Goal: Task Accomplishment & Management: Manage account settings

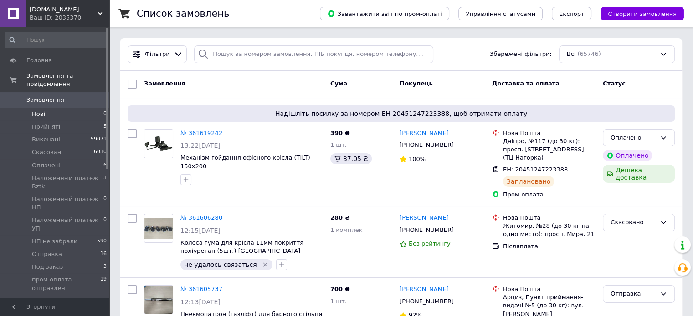
click at [73, 108] on li "Нові 0" at bounding box center [56, 114] width 112 height 13
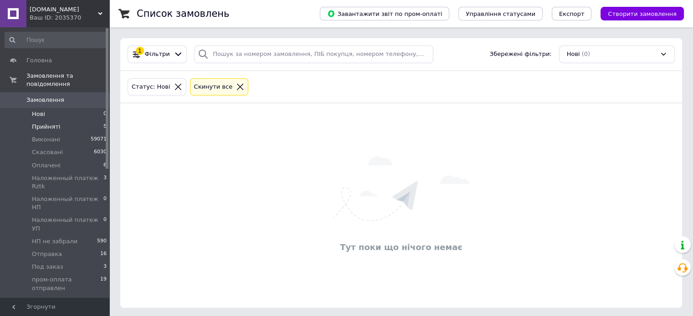
click at [67, 121] on li "Прийняті 5" at bounding box center [56, 127] width 112 height 13
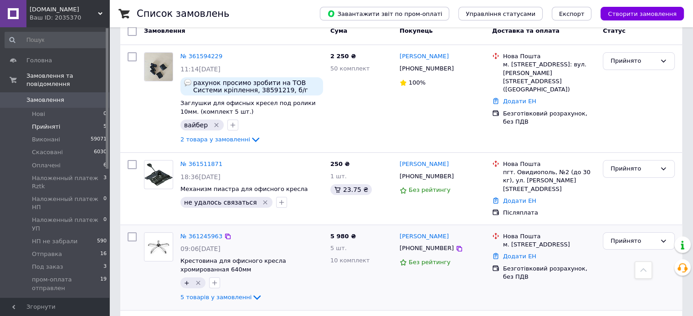
scroll to position [84, 0]
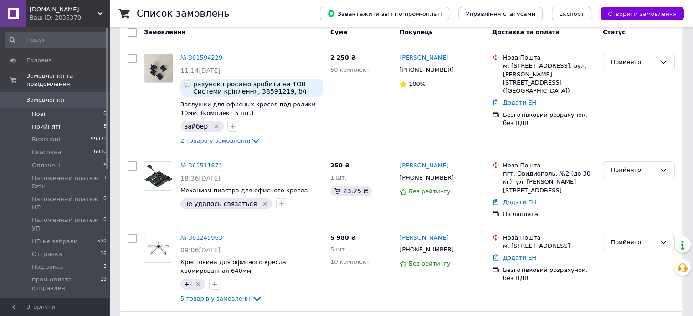
click at [56, 108] on li "Нові 0" at bounding box center [56, 114] width 112 height 13
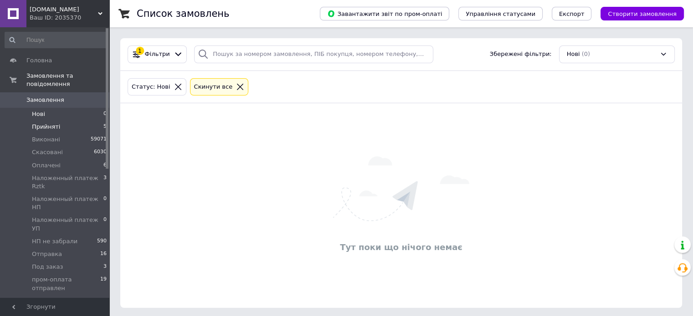
click at [70, 121] on li "Прийняті 5" at bounding box center [56, 127] width 112 height 13
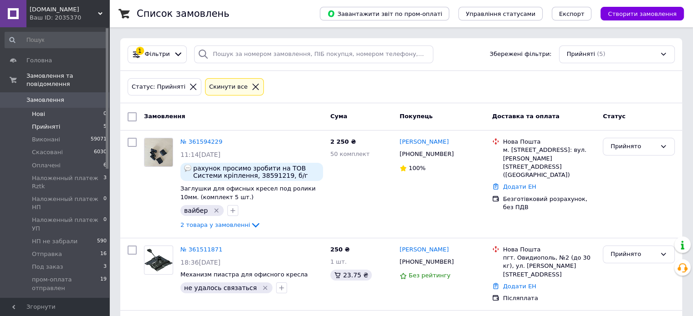
click at [59, 108] on li "Нові 0" at bounding box center [56, 114] width 112 height 13
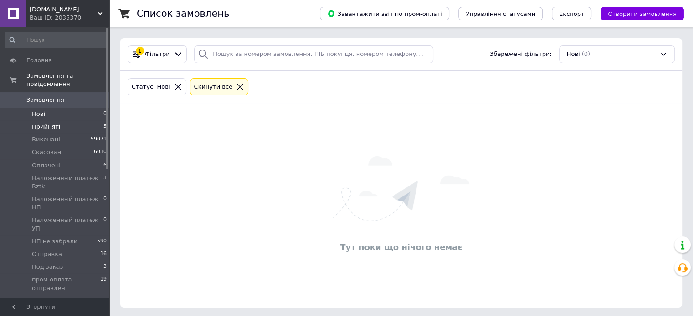
click at [49, 123] on span "Прийняті" at bounding box center [46, 127] width 28 height 8
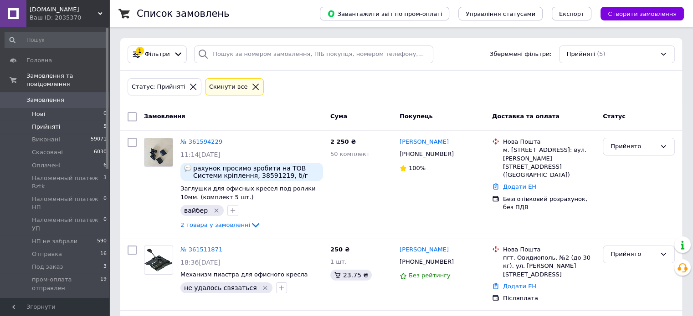
click at [49, 108] on li "Нові 0" at bounding box center [56, 114] width 112 height 13
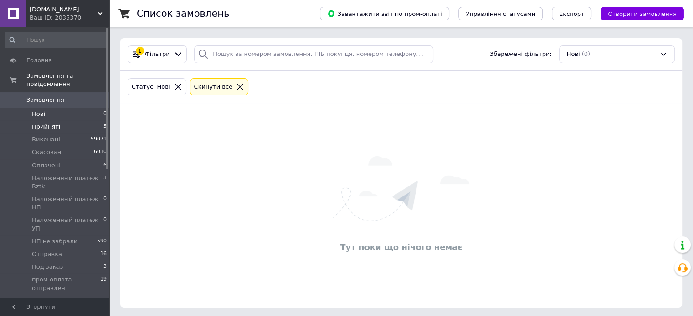
click at [49, 123] on span "Прийняті" at bounding box center [46, 127] width 28 height 8
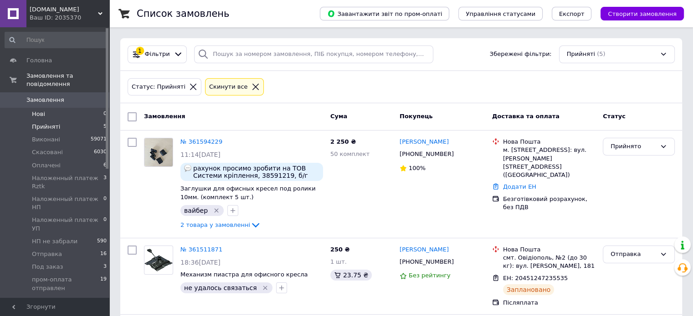
click at [35, 110] on span "Нові" at bounding box center [38, 114] width 13 height 8
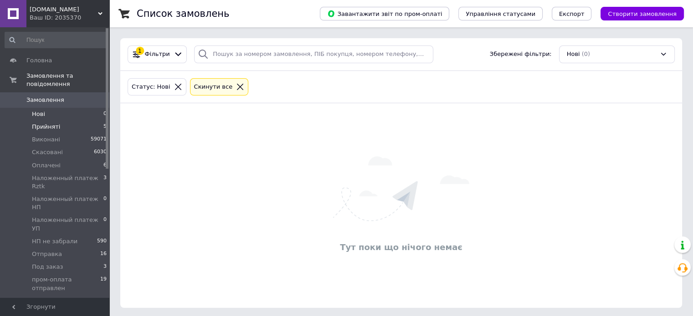
click at [59, 121] on li "Прийняті 5" at bounding box center [56, 127] width 112 height 13
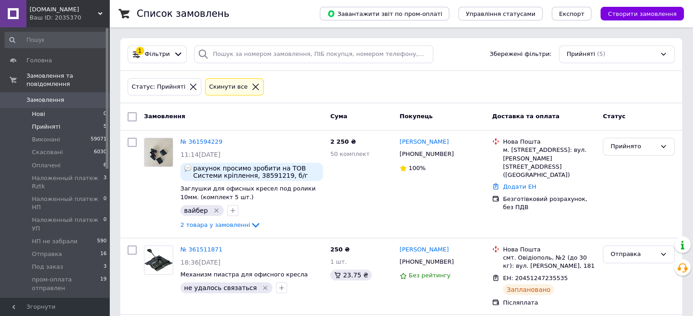
click at [46, 108] on li "Нові 0" at bounding box center [56, 114] width 112 height 13
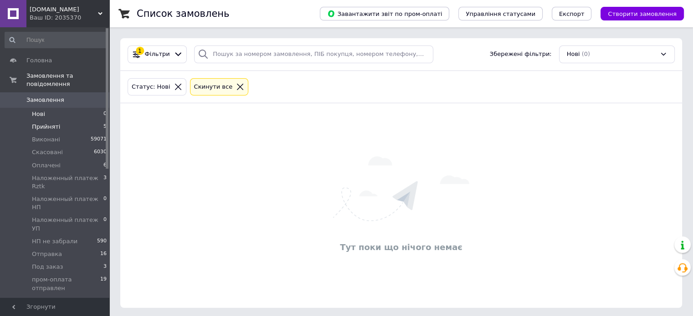
click at [52, 123] on span "Прийняті" at bounding box center [46, 127] width 28 height 8
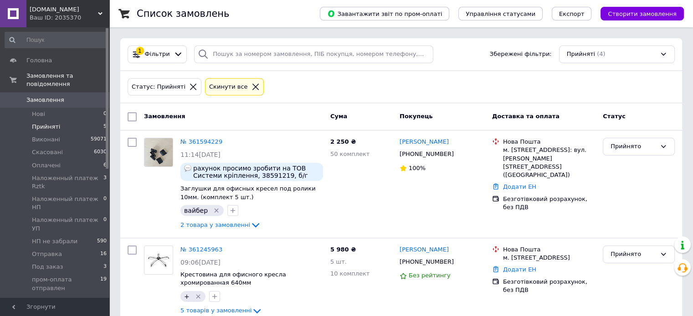
click at [85, 96] on span "0" at bounding box center [96, 100] width 25 height 8
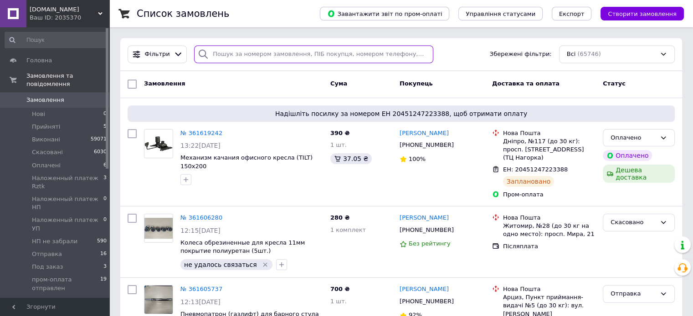
click at [254, 54] on input "search" at bounding box center [313, 55] width 239 height 18
paste input "0667666447"
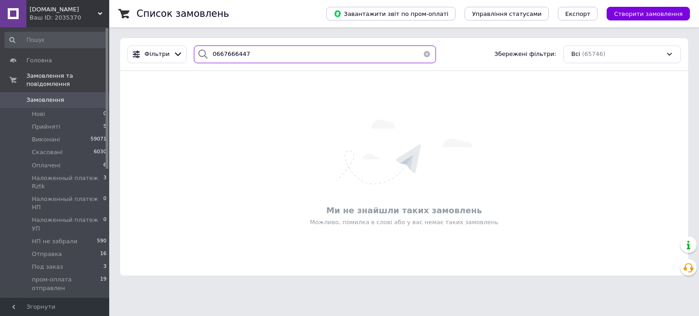
type input "0667666447"
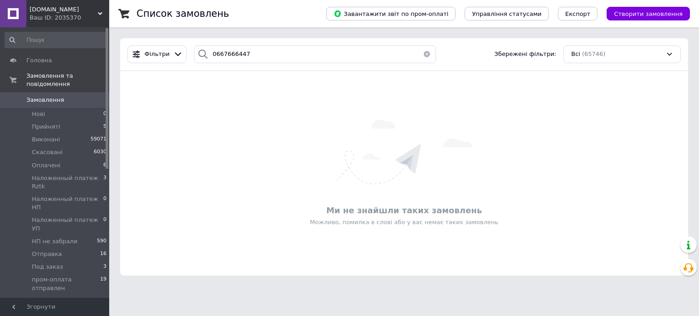
drag, startPoint x: 73, startPoint y: 155, endPoint x: 108, endPoint y: 158, distance: 34.7
click at [73, 159] on li "Оплачені 6" at bounding box center [56, 165] width 112 height 13
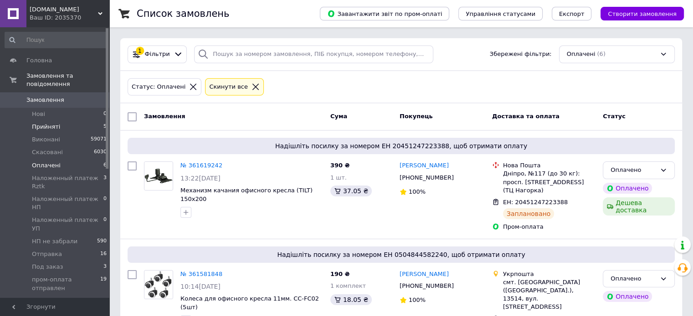
click at [37, 123] on span "Прийняті" at bounding box center [46, 127] width 28 height 8
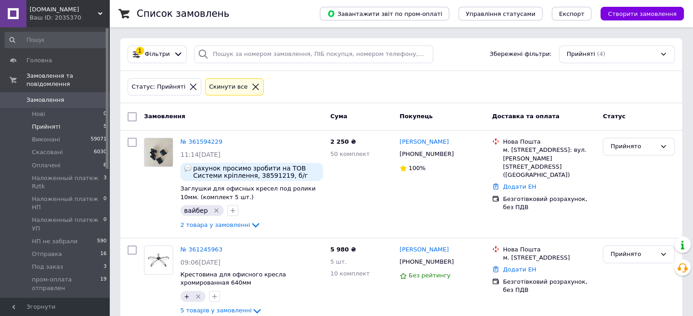
click at [61, 18] on div "Ваш ID: 2035370" at bounding box center [70, 18] width 80 height 8
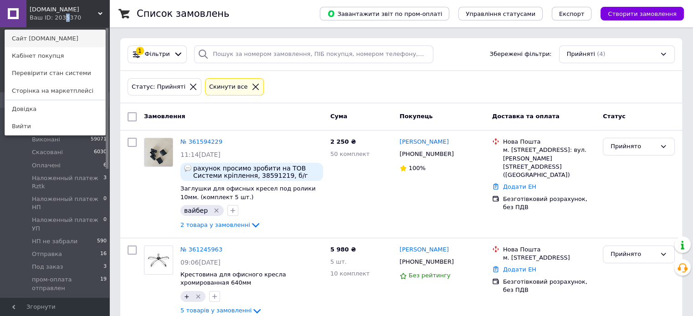
click at [58, 36] on link "Сайт [DOMAIN_NAME]" at bounding box center [55, 38] width 100 height 17
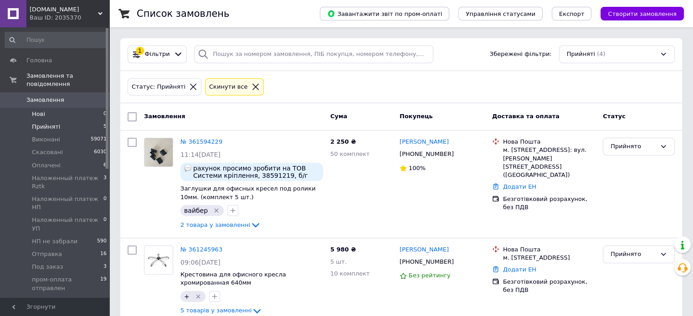
click at [61, 108] on li "Нові 0" at bounding box center [56, 114] width 112 height 13
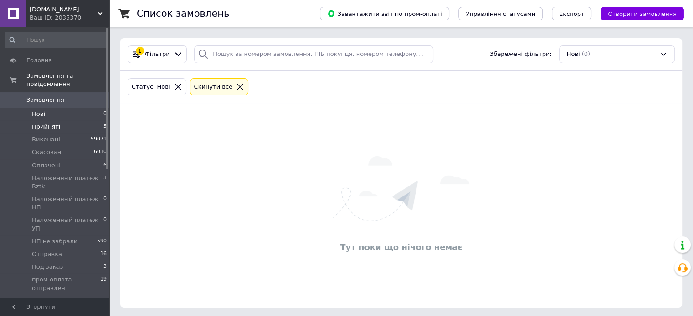
click at [55, 123] on span "Прийняті" at bounding box center [46, 127] width 28 height 8
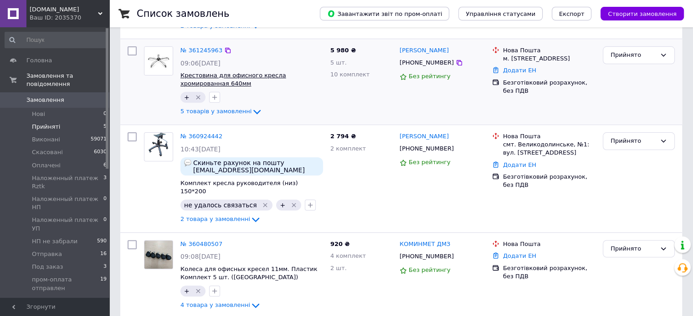
scroll to position [203, 0]
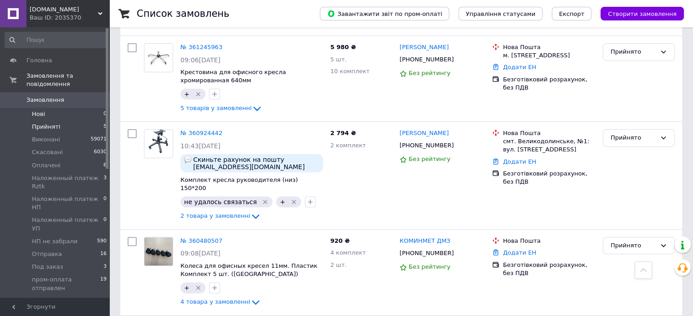
click at [41, 110] on span "Нові" at bounding box center [38, 114] width 13 height 8
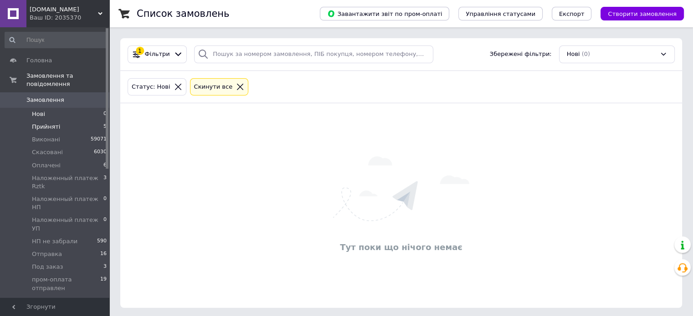
click at [41, 123] on span "Прийняті" at bounding box center [46, 127] width 28 height 8
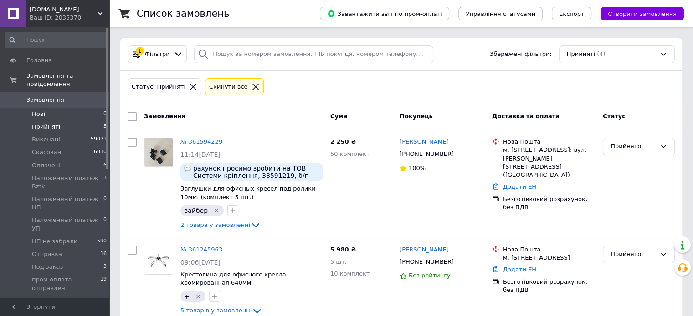
click at [37, 110] on span "Нові" at bounding box center [38, 114] width 13 height 8
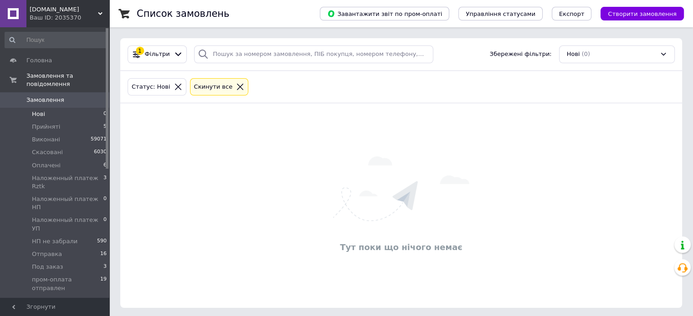
drag, startPoint x: 47, startPoint y: 119, endPoint x: 102, endPoint y: 97, distance: 58.9
click at [48, 123] on span "Прийняті" at bounding box center [46, 127] width 28 height 8
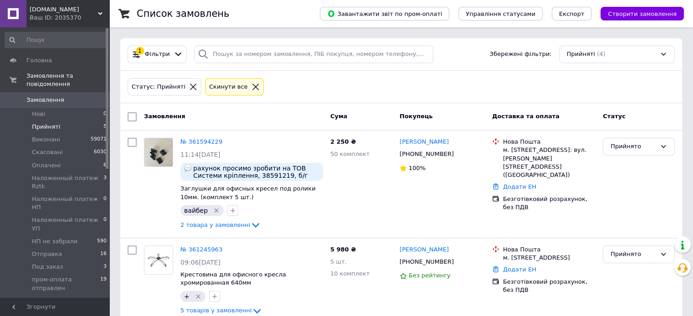
click at [197, 141] on link "№ 361594229" at bounding box center [201, 141] width 42 height 7
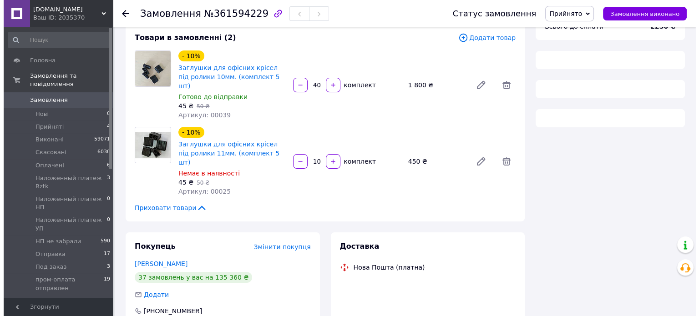
scroll to position [91, 0]
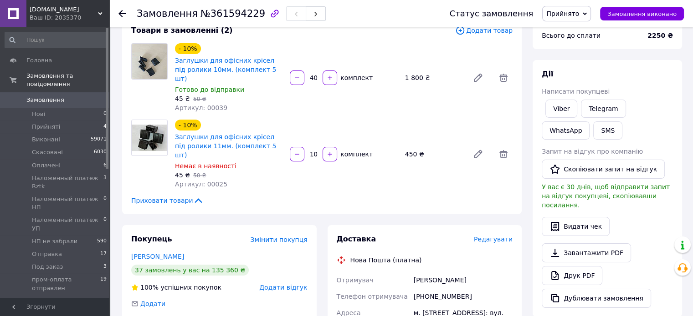
click at [500, 235] on div "Доставка Редагувати" at bounding box center [425, 240] width 176 height 10
click at [497, 236] on span "Редагувати" at bounding box center [493, 239] width 39 height 7
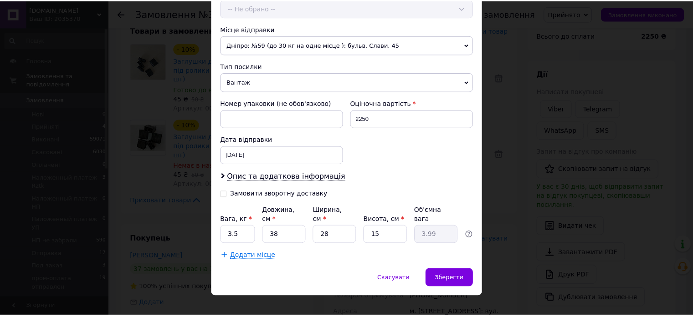
scroll to position [302, 0]
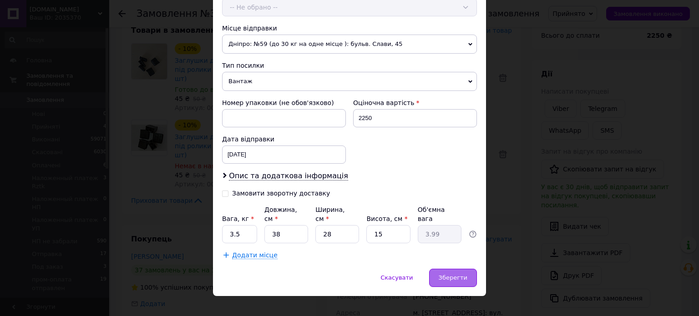
click at [445, 275] on span "Зберегти" at bounding box center [453, 278] width 29 height 7
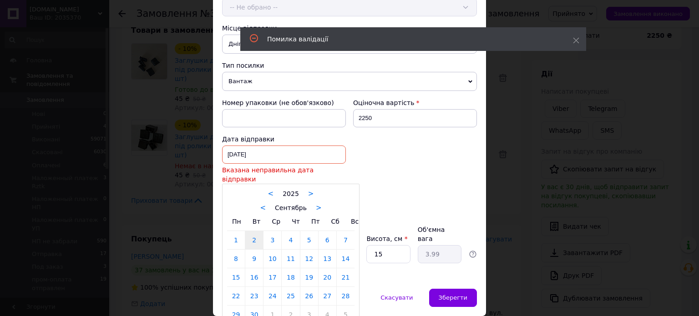
click at [265, 149] on div "[DATE] < 2025 > < Сентябрь > Пн Вт Ср Чт Пт Сб Вс 1 2 3 4 5 6 7 8 9 10 11 12 13…" at bounding box center [284, 155] width 124 height 18
drag, startPoint x: 306, startPoint y: 251, endPoint x: 331, endPoint y: 262, distance: 26.9
click at [307, 251] on link "12" at bounding box center [310, 259] width 18 height 18
type input "[DATE]"
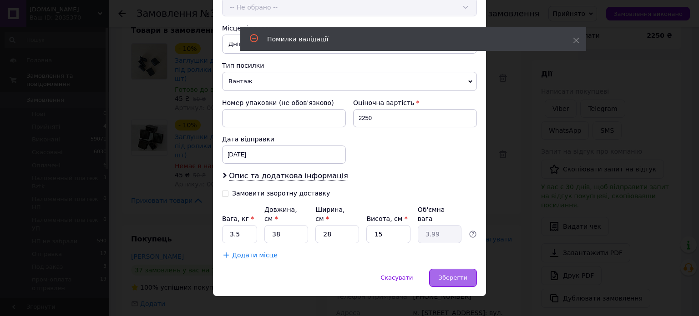
click at [466, 270] on div "Зберегти" at bounding box center [453, 278] width 48 height 18
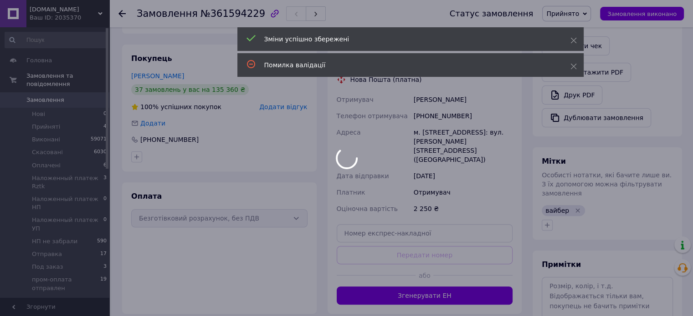
scroll to position [273, 0]
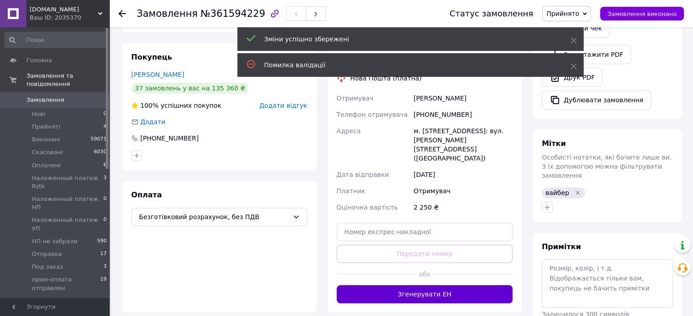
click at [458, 286] on button "Згенерувати ЕН" at bounding box center [425, 295] width 176 height 18
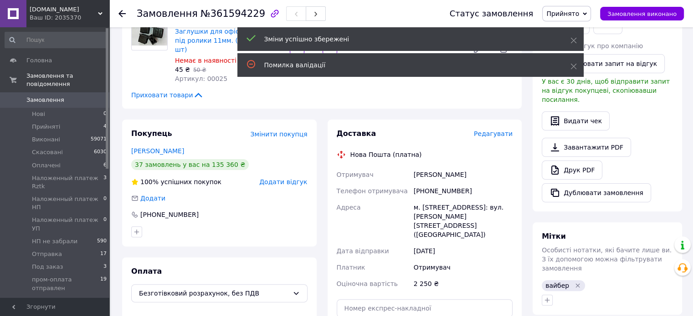
scroll to position [182, 0]
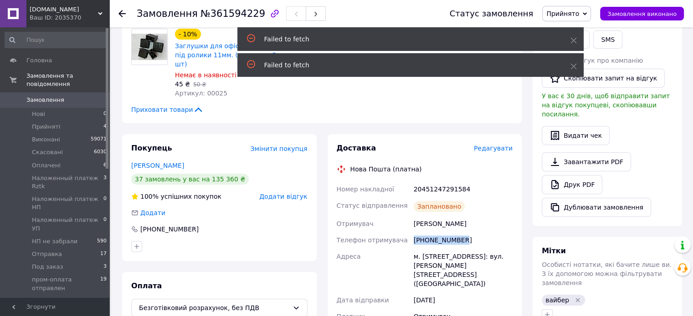
drag, startPoint x: 409, startPoint y: 218, endPoint x: 441, endPoint y: 216, distance: 32.4
click at [459, 216] on div "Номер накладної 20451247291584 Статус відправлення Заплановано Отримувач [PERSO…" at bounding box center [425, 269] width 180 height 177
copy div "Телефон отримувача [PHONE_NUMBER]"
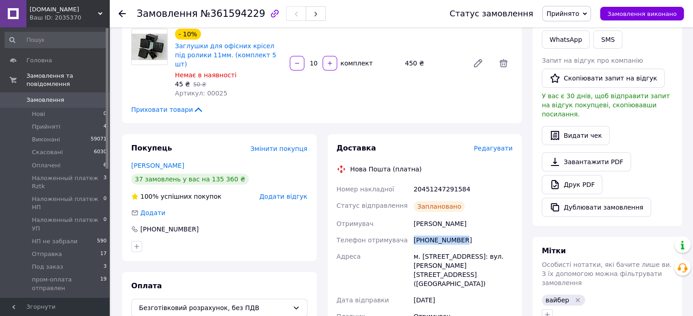
click at [569, 12] on span "Прийнято" at bounding box center [562, 13] width 33 height 7
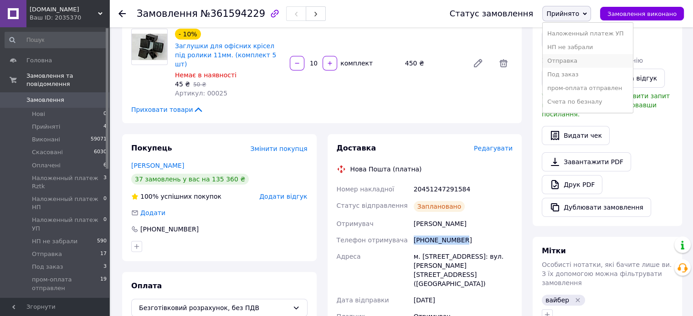
scroll to position [78, 0]
click at [575, 49] on li "Отправка" at bounding box center [587, 49] width 90 height 14
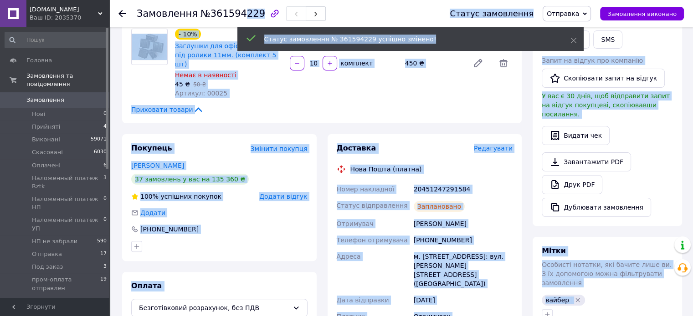
drag, startPoint x: 202, startPoint y: 15, endPoint x: 222, endPoint y: 19, distance: 20.0
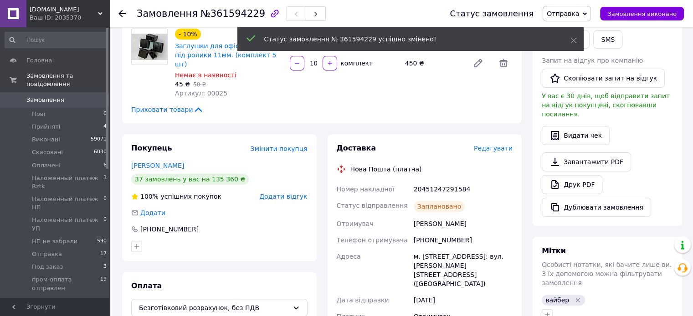
click at [222, 19] on span "№361594229" at bounding box center [232, 13] width 65 height 11
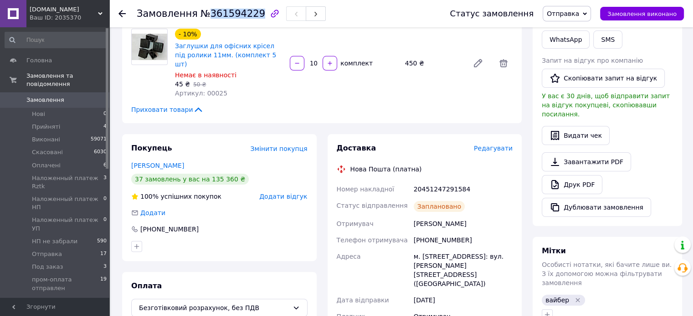
drag, startPoint x: 205, startPoint y: 14, endPoint x: 249, endPoint y: 12, distance: 43.8
click at [249, 12] on span "№361594229" at bounding box center [232, 13] width 65 height 11
copy span "361594229"
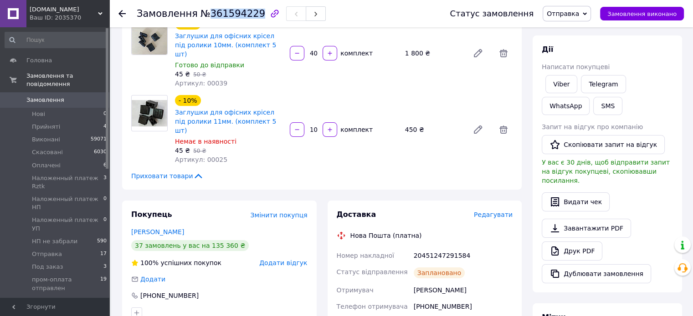
scroll to position [91, 0]
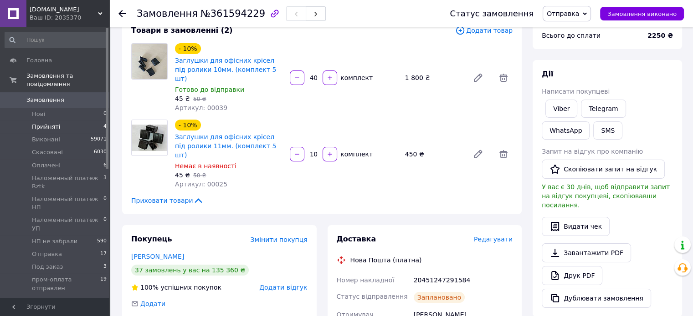
click at [56, 123] on span "Прийняті" at bounding box center [46, 127] width 28 height 8
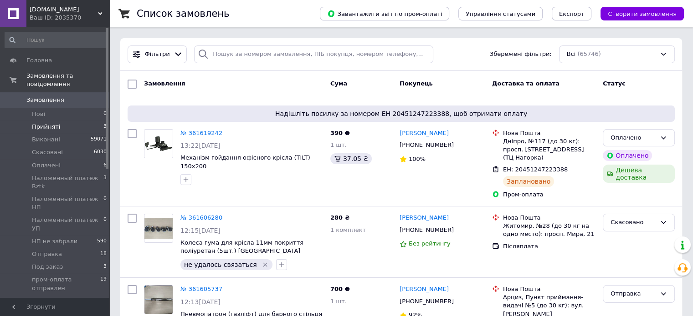
click at [54, 123] on span "Прийняті" at bounding box center [46, 127] width 28 height 8
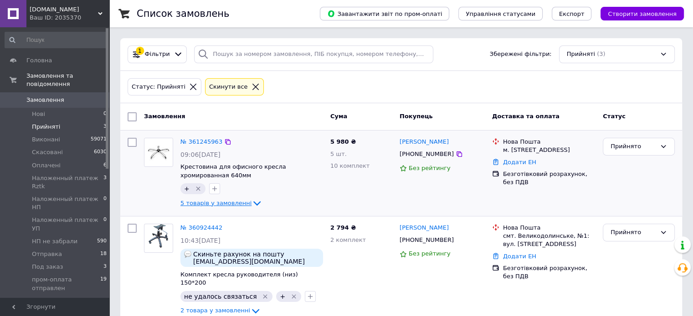
click at [251, 199] on icon at bounding box center [256, 203] width 11 height 11
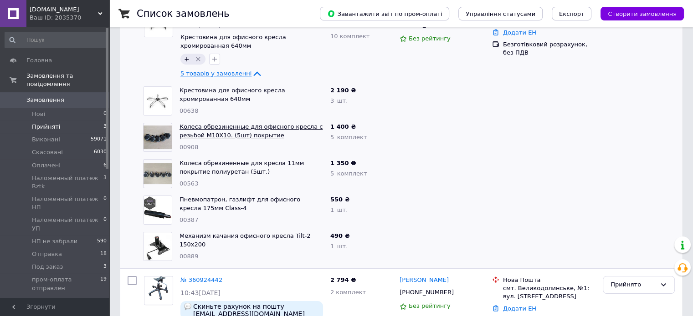
scroll to position [137, 0]
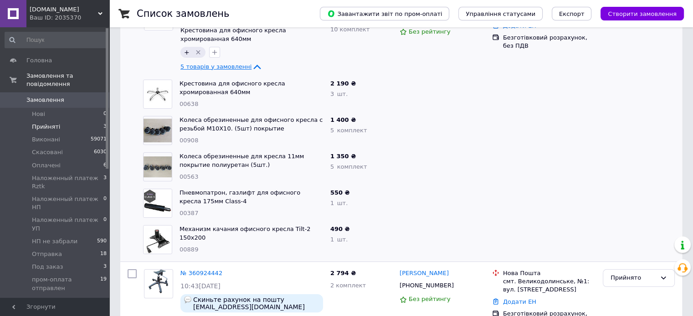
click at [222, 65] on span "5 товарів у замовленні" at bounding box center [215, 66] width 71 height 7
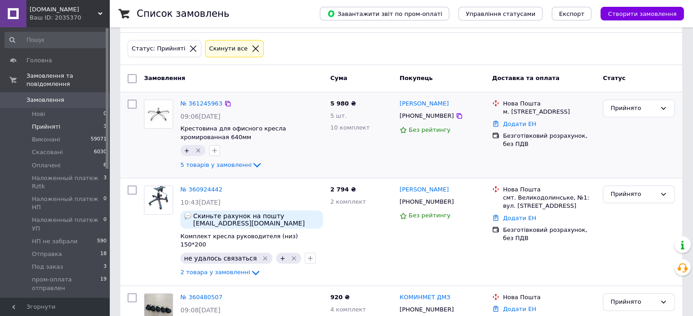
scroll to position [95, 0]
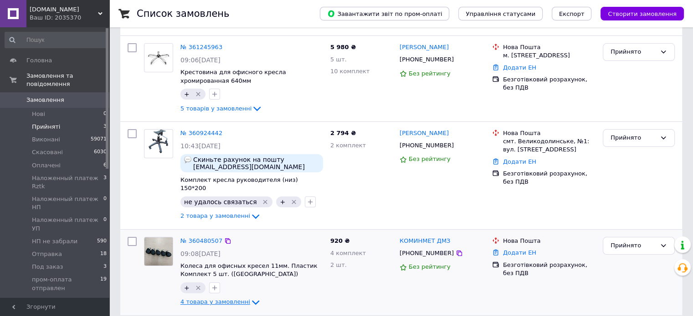
click at [250, 297] on icon at bounding box center [255, 302] width 11 height 11
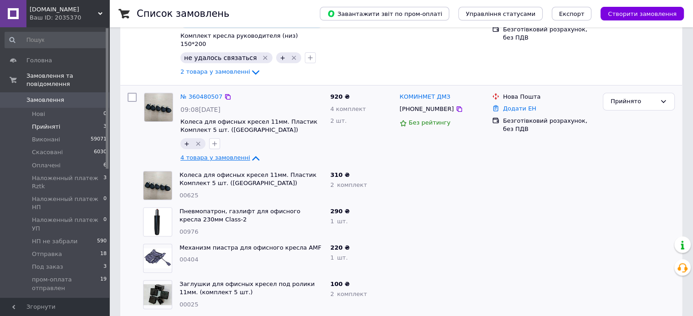
scroll to position [241, 0]
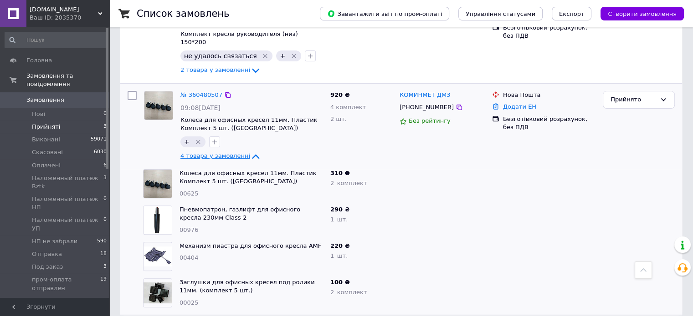
click at [189, 153] on span "4 товара у замовленні" at bounding box center [215, 156] width 70 height 7
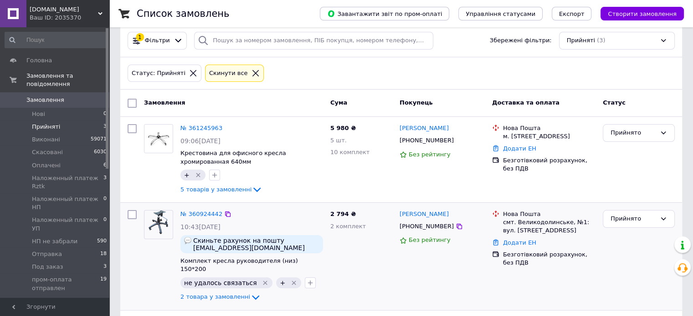
scroll to position [0, 0]
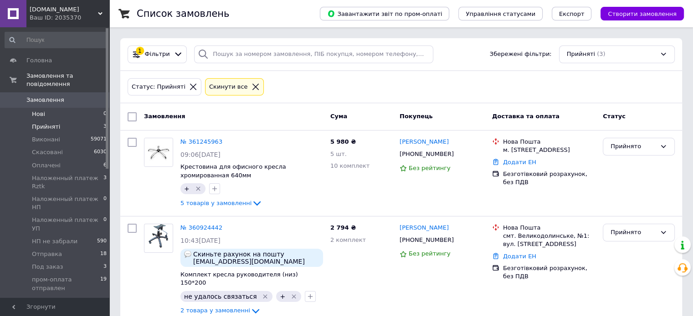
click at [64, 108] on li "Нові 0" at bounding box center [56, 114] width 112 height 13
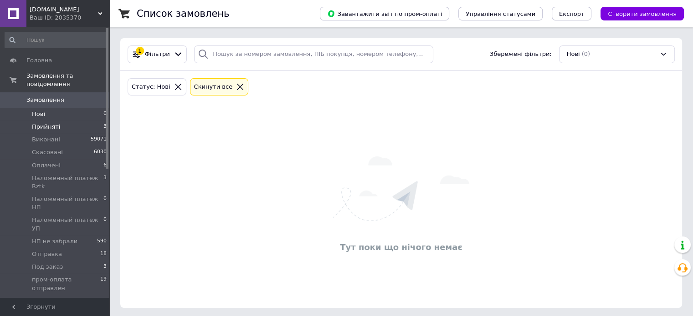
click at [61, 121] on li "Прийняті 3" at bounding box center [56, 127] width 112 height 13
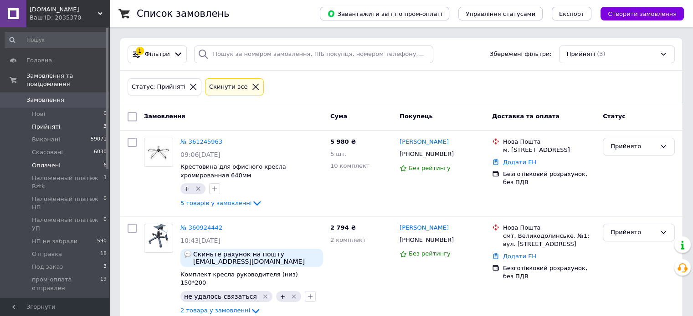
click at [65, 159] on li "Оплачені 6" at bounding box center [56, 165] width 112 height 13
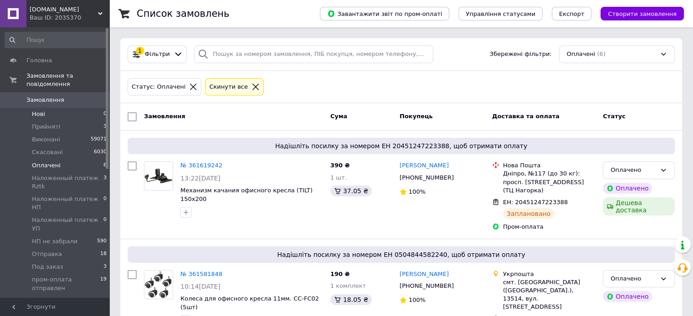
click at [49, 108] on li "Нові 0" at bounding box center [56, 114] width 112 height 13
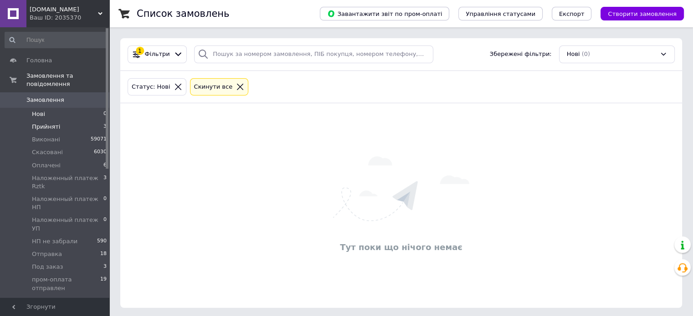
click at [58, 121] on li "Прийняті 3" at bounding box center [56, 127] width 112 height 13
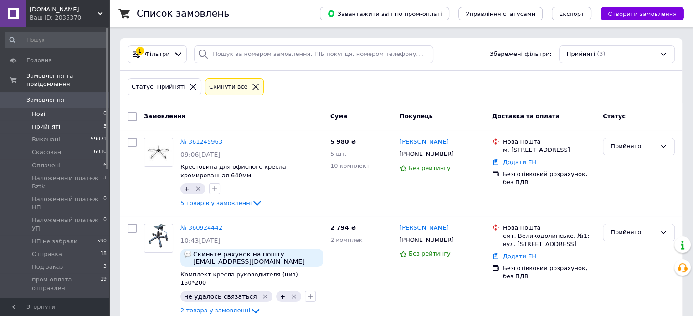
click at [44, 108] on li "Нові 0" at bounding box center [56, 114] width 112 height 13
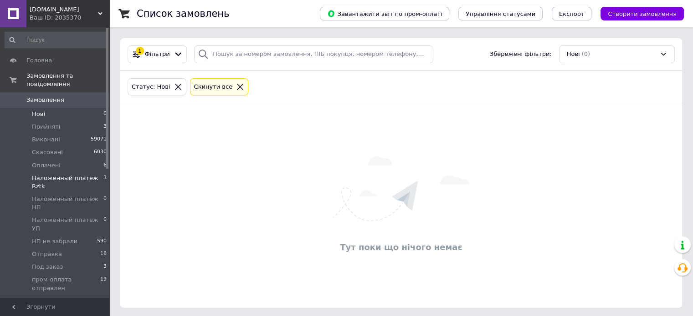
click at [59, 174] on span "Наложенный платеж Rztk" at bounding box center [67, 182] width 71 height 16
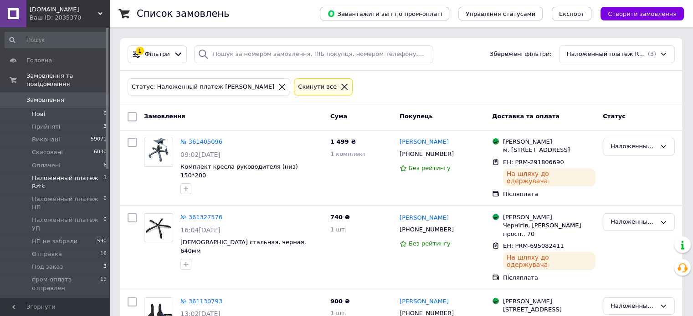
click at [39, 108] on li "Нові 0" at bounding box center [56, 114] width 112 height 13
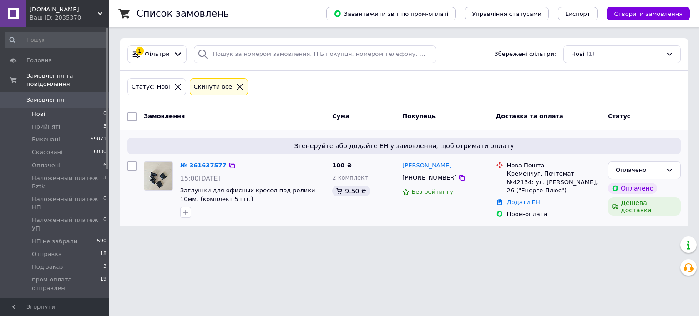
click at [200, 167] on link "№ 361637577" at bounding box center [203, 165] width 46 height 7
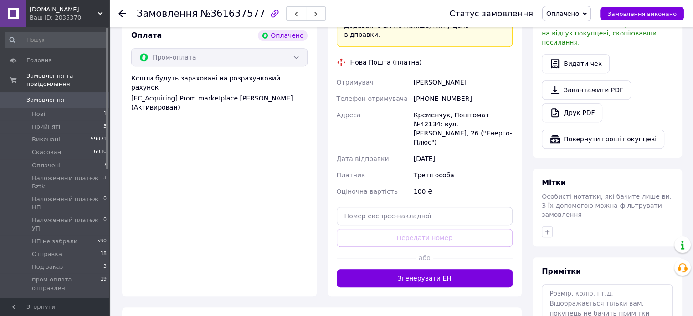
scroll to position [546, 0]
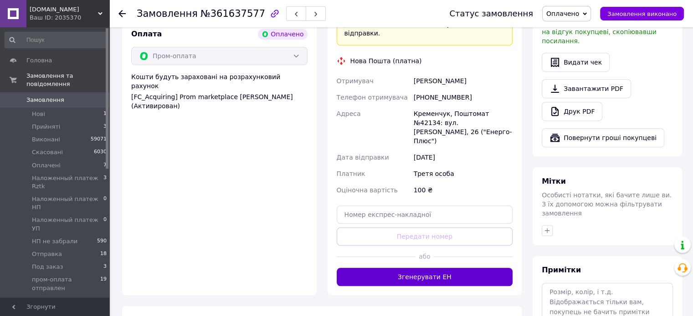
click at [465, 268] on button "Згенерувати ЕН" at bounding box center [425, 277] width 176 height 18
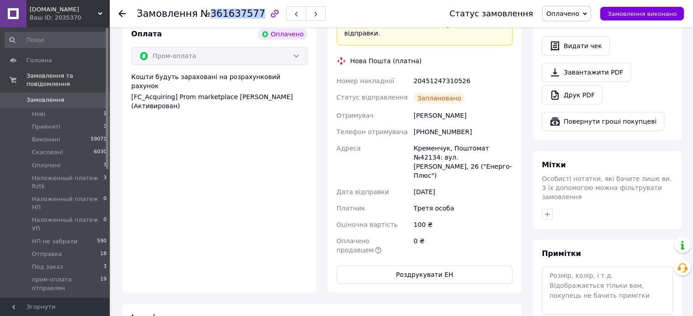
drag, startPoint x: 205, startPoint y: 14, endPoint x: 249, endPoint y: 13, distance: 43.7
click at [249, 13] on span "№361637577" at bounding box center [232, 13] width 65 height 11
copy span "361637577"
click at [56, 108] on li "Нові 1" at bounding box center [56, 114] width 112 height 13
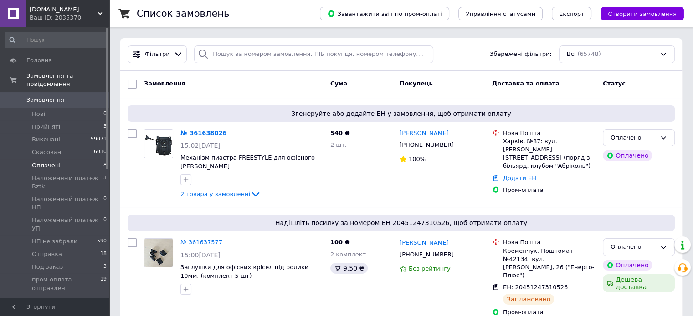
click at [67, 159] on li "Оплачені 8" at bounding box center [56, 165] width 112 height 13
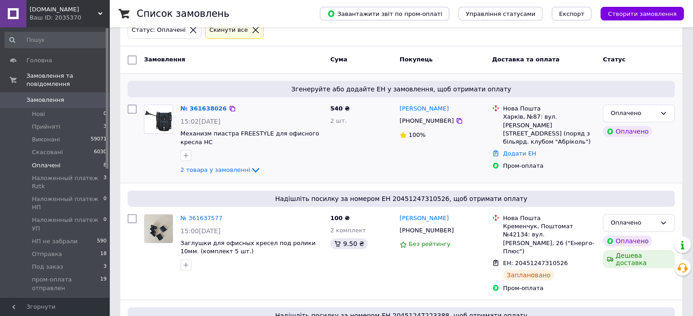
scroll to position [46, 0]
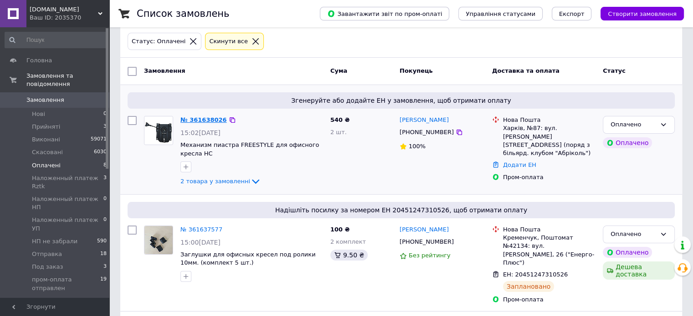
click at [196, 118] on link "№ 361638026" at bounding box center [203, 120] width 46 height 7
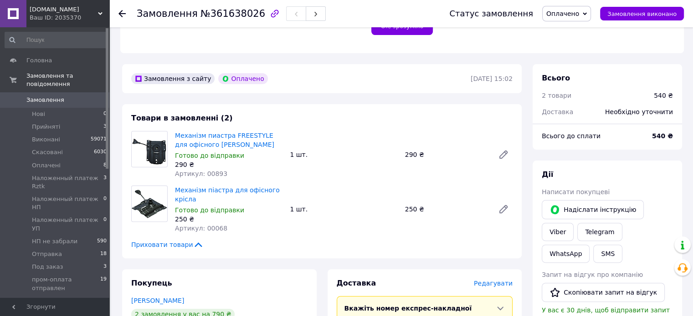
scroll to position [273, 0]
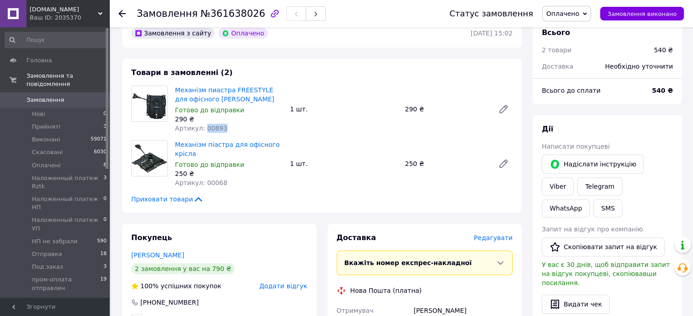
drag, startPoint x: 202, startPoint y: 129, endPoint x: 224, endPoint y: 129, distance: 21.9
click at [229, 129] on div "Артикул: 00893" at bounding box center [228, 128] width 107 height 9
copy span "00893"
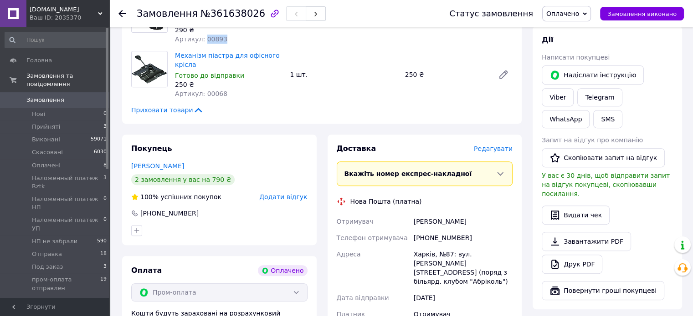
scroll to position [364, 0]
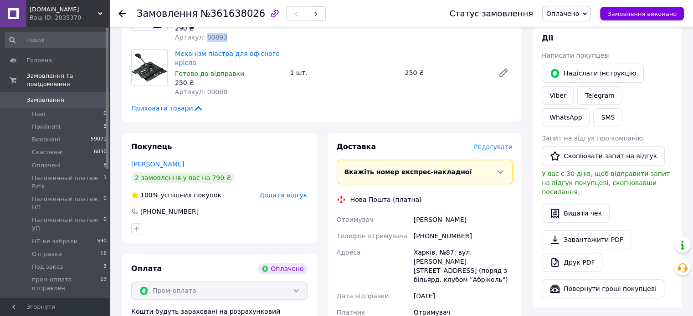
click at [161, 167] on link "[PERSON_NAME]" at bounding box center [157, 164] width 53 height 7
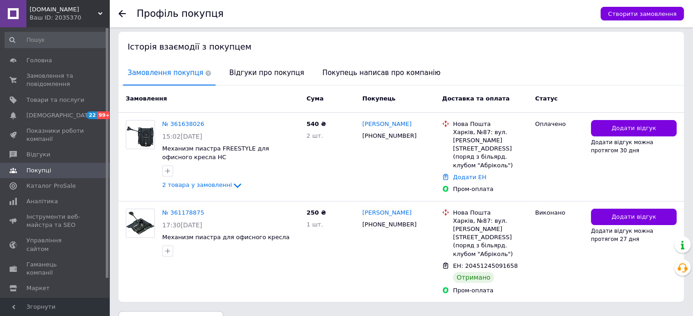
scroll to position [182, 0]
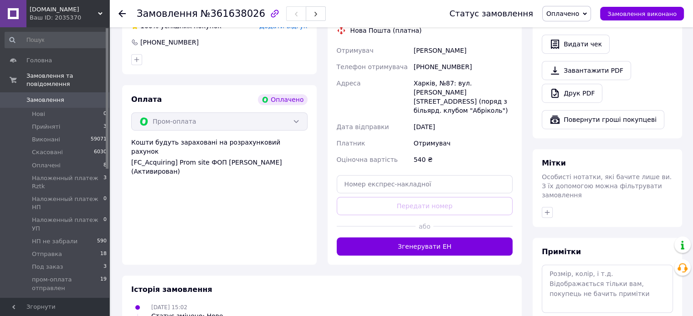
scroll to position [593, 0]
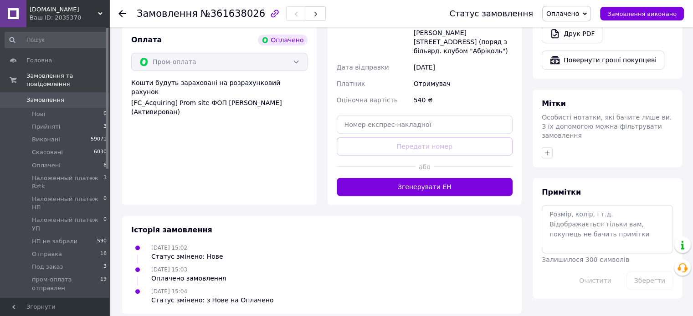
drag, startPoint x: 455, startPoint y: 182, endPoint x: 404, endPoint y: 180, distance: 51.5
click at [454, 182] on button "Згенерувати ЕН" at bounding box center [425, 187] width 176 height 18
drag, startPoint x: 199, startPoint y: 12, endPoint x: 249, endPoint y: 12, distance: 50.1
click at [249, 12] on span "№361638026" at bounding box center [232, 13] width 65 height 11
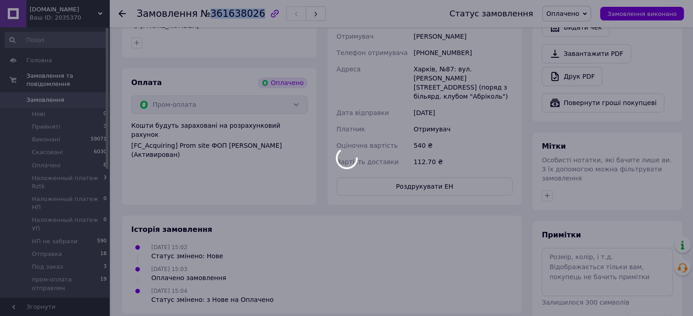
copy span "361638026"
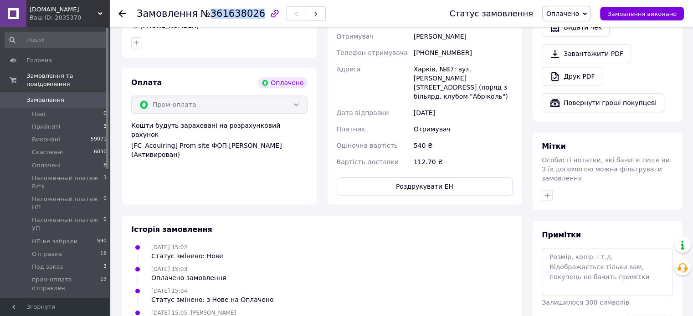
scroll to position [573, 0]
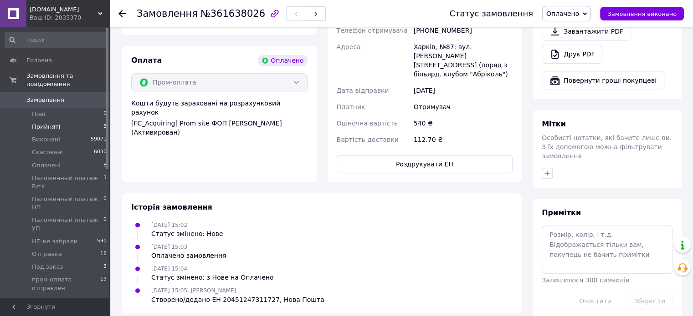
click at [64, 121] on li "Прийняті 3" at bounding box center [56, 127] width 112 height 13
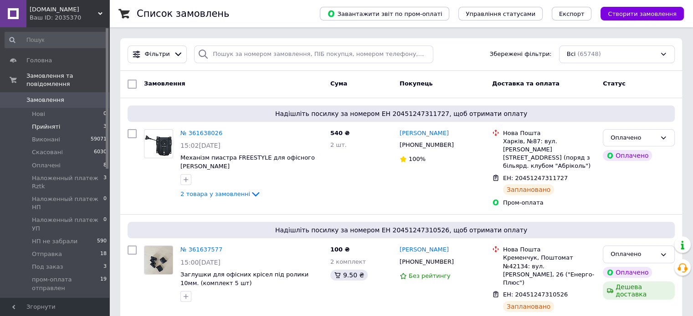
click at [62, 121] on li "Прийняті 3" at bounding box center [56, 127] width 112 height 13
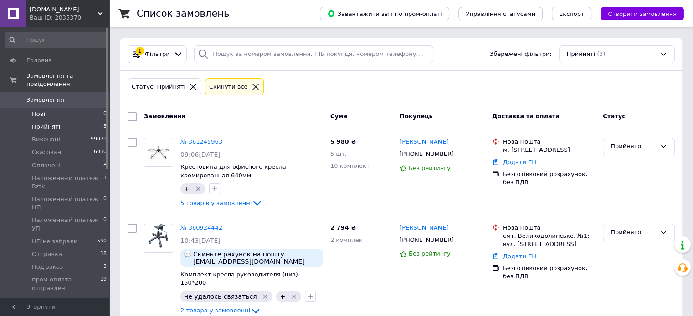
click at [46, 108] on li "Нові 0" at bounding box center [56, 114] width 112 height 13
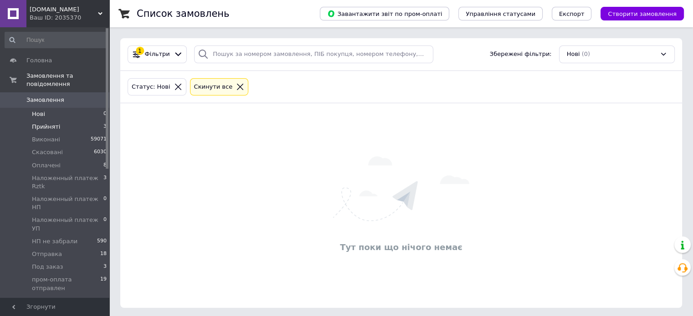
click at [61, 121] on li "Прийняті 3" at bounding box center [56, 127] width 112 height 13
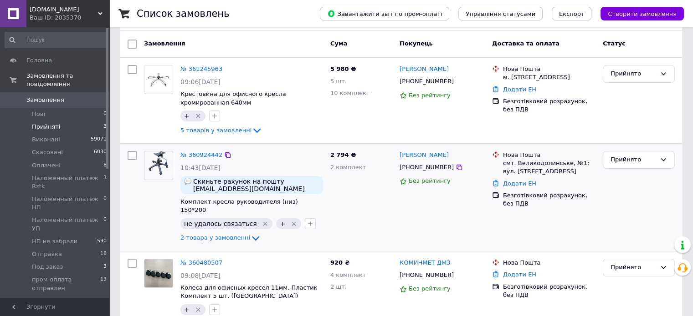
scroll to position [95, 0]
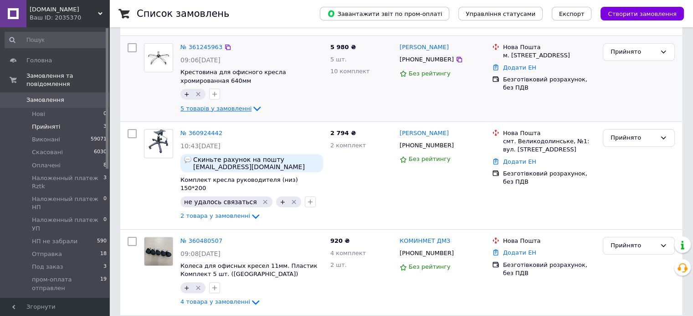
click at [236, 106] on span "5 товарів у замовленні" at bounding box center [215, 108] width 71 height 7
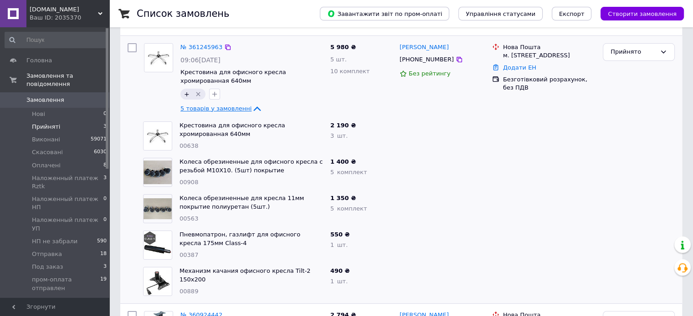
click at [236, 106] on span "5 товарів у замовленні" at bounding box center [215, 108] width 71 height 7
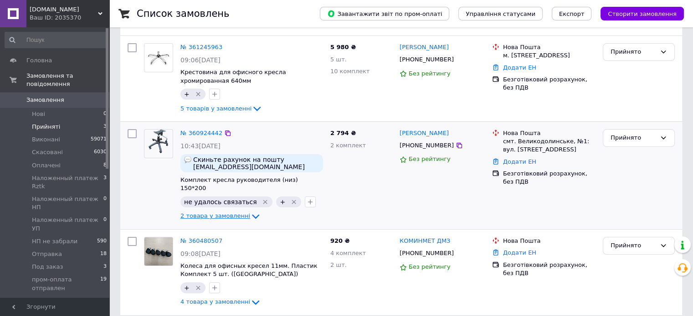
click at [233, 213] on span "2 товара у замовленні" at bounding box center [215, 216] width 70 height 7
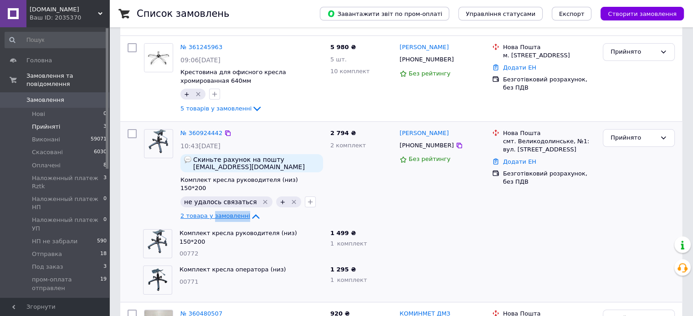
click at [233, 213] on span "2 товара у замовленні" at bounding box center [215, 216] width 70 height 7
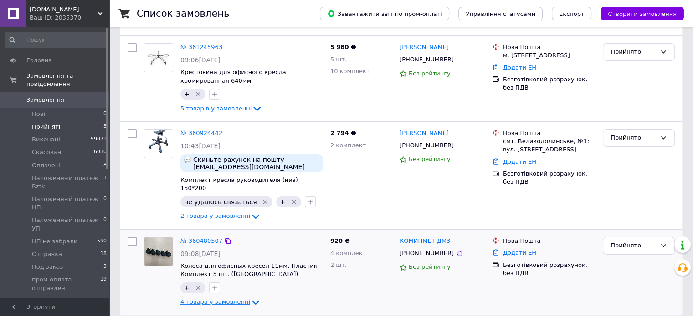
click at [231, 299] on span "4 товара у замовленні" at bounding box center [215, 302] width 70 height 7
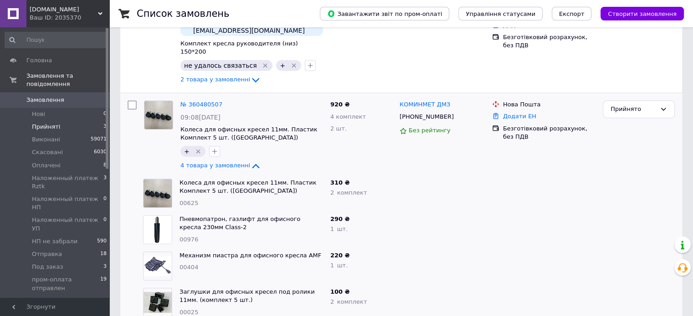
scroll to position [241, 0]
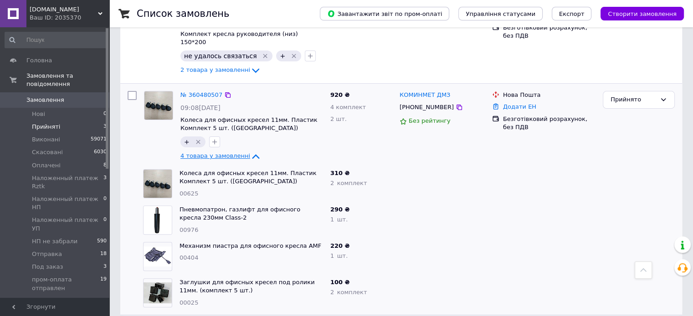
click at [219, 153] on span "4 товара у замовленні" at bounding box center [215, 156] width 70 height 7
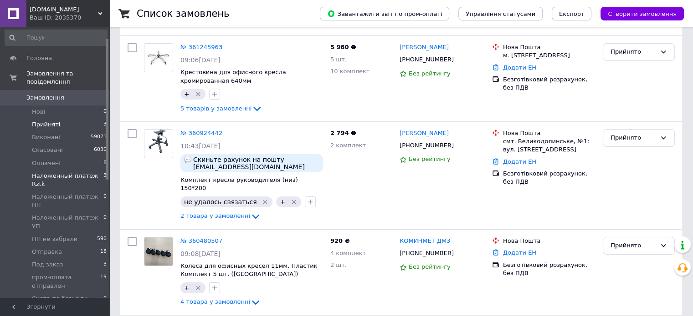
scroll to position [0, 0]
click at [75, 174] on span "Наложенный платеж Rztk" at bounding box center [67, 182] width 71 height 16
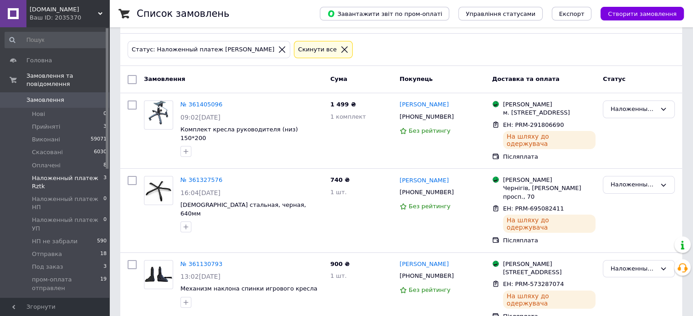
scroll to position [54, 0]
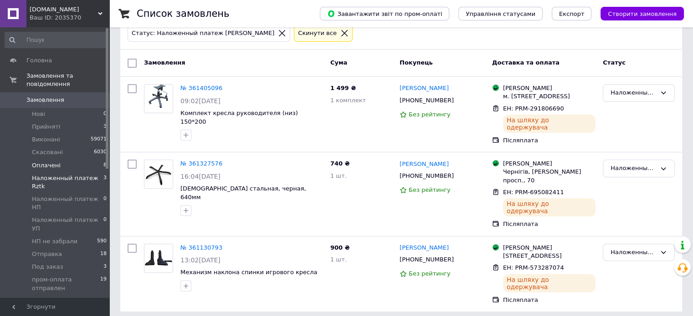
click at [77, 159] on li "Оплачені 8" at bounding box center [56, 165] width 112 height 13
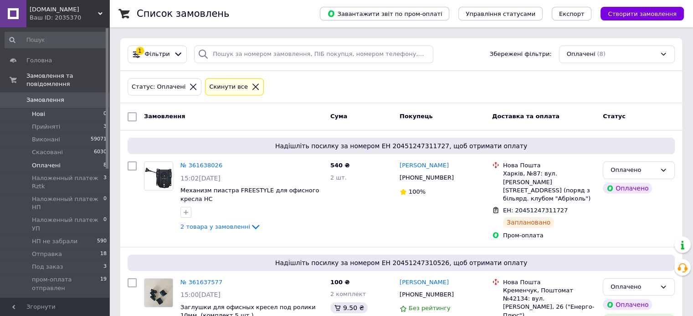
click at [56, 108] on li "Нові 0" at bounding box center [56, 114] width 112 height 13
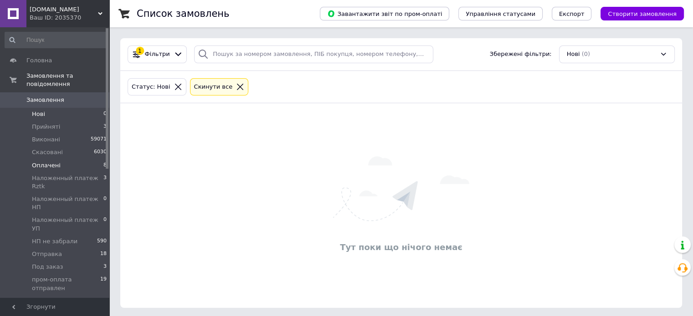
click at [71, 159] on li "Оплачені 8" at bounding box center [56, 165] width 112 height 13
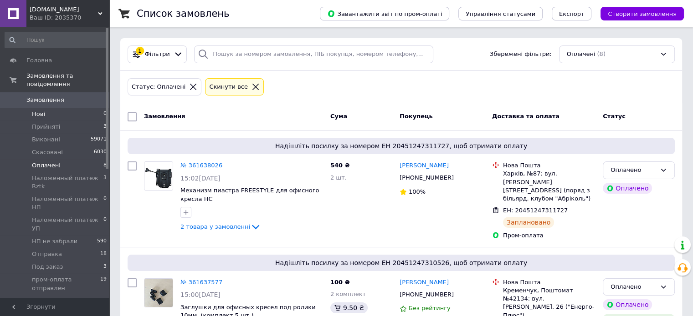
click at [52, 108] on li "Нові 0" at bounding box center [56, 114] width 112 height 13
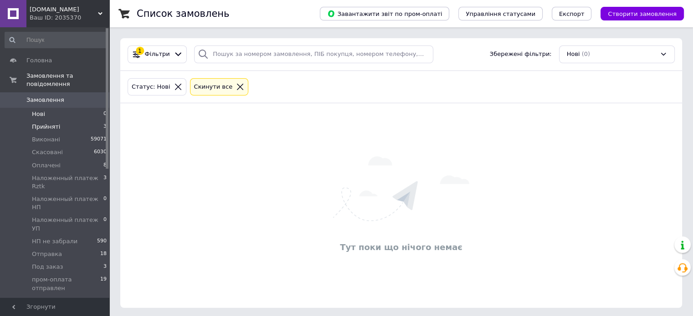
click at [49, 123] on span "Прийняті" at bounding box center [46, 127] width 28 height 8
